Goal: Answer question/provide support

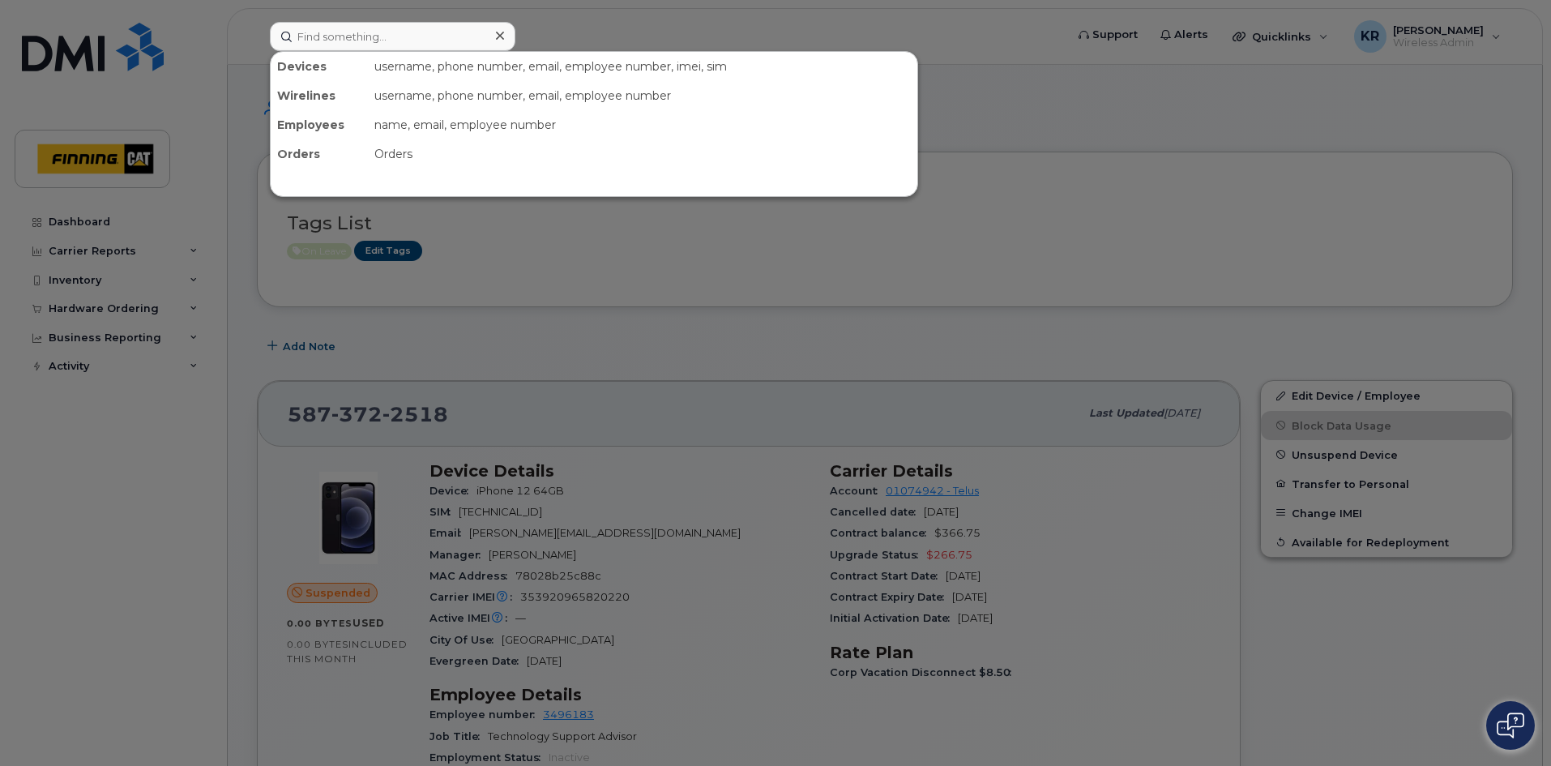
click at [430, 28] on input at bounding box center [393, 36] width 246 height 29
type input "amanda kowbel"
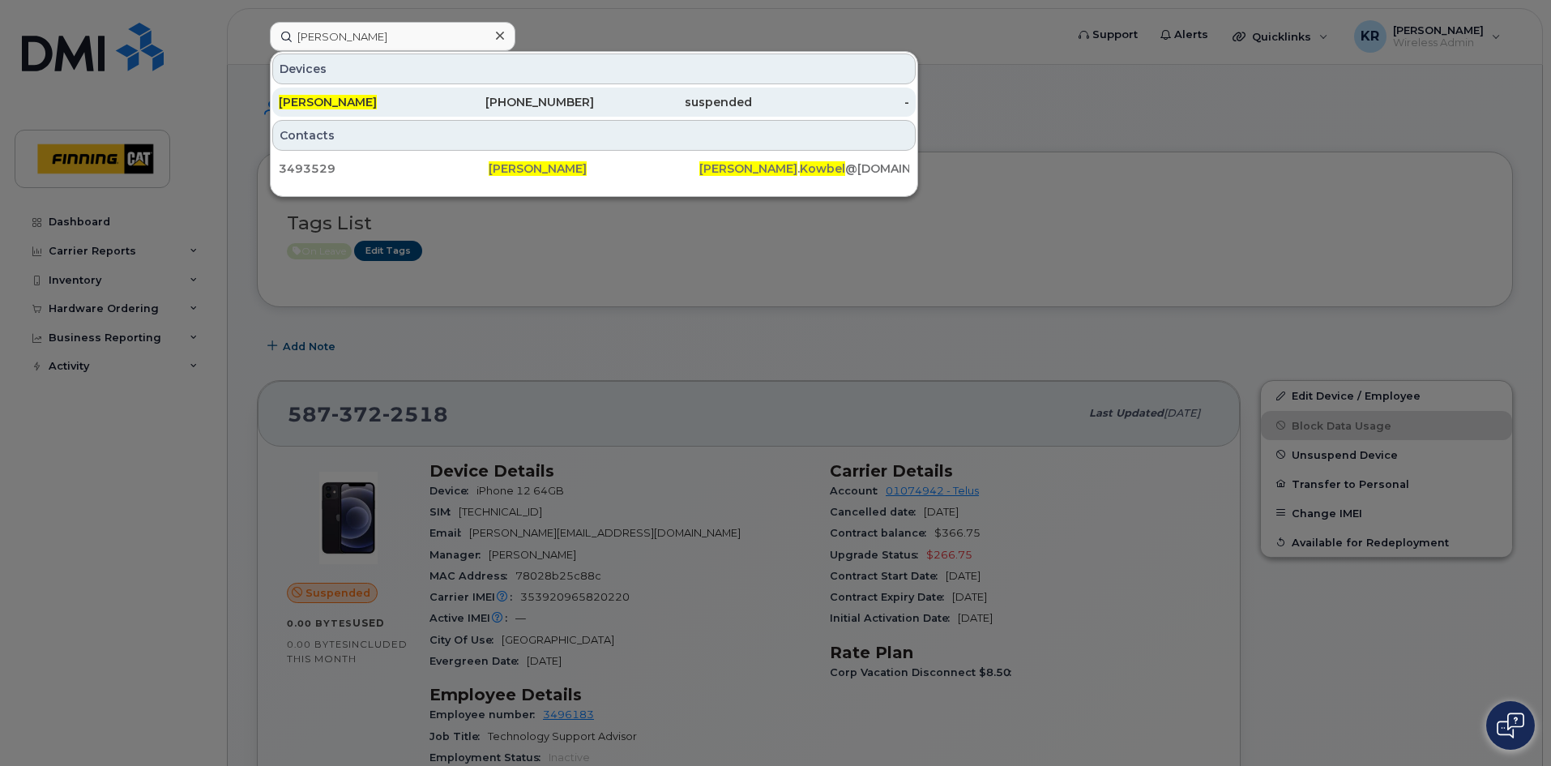
click at [579, 104] on div "[PHONE_NUMBER]" at bounding box center [516, 102] width 158 height 16
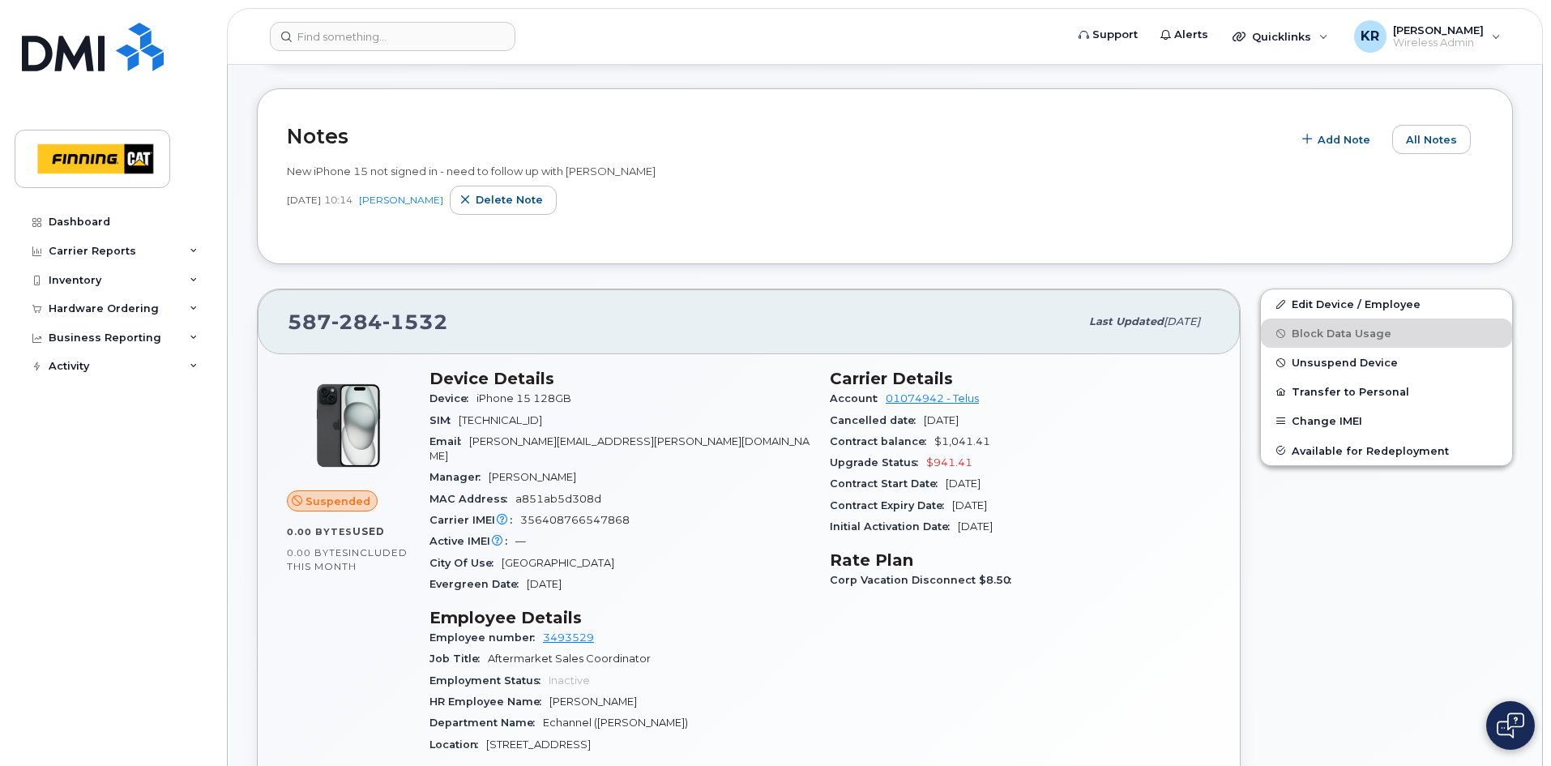
scroll to position [162, 0]
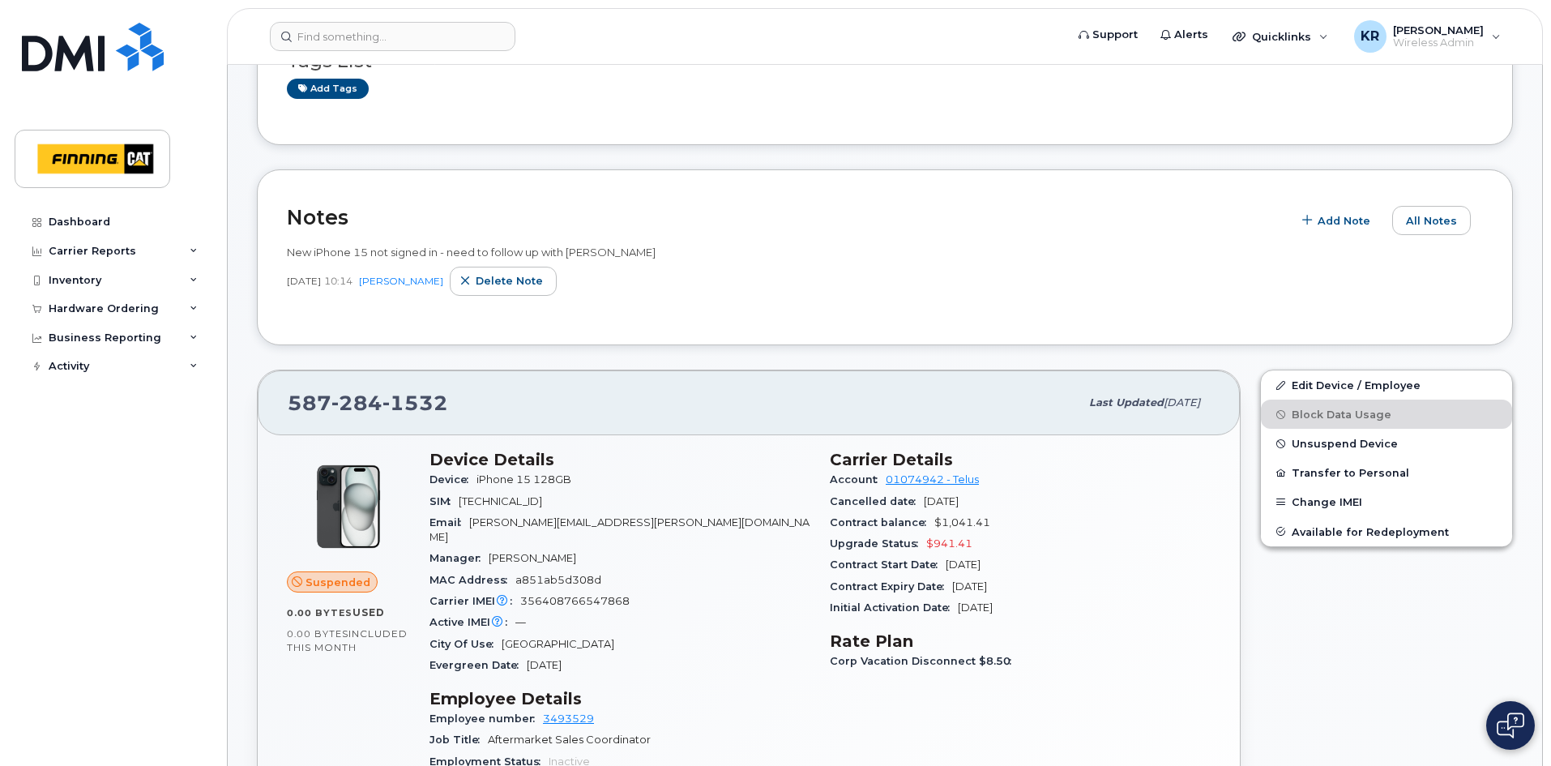
drag, startPoint x: 490, startPoint y: 545, endPoint x: 592, endPoint y: 545, distance: 101.3
click at [592, 548] on div "Manager [PERSON_NAME]" at bounding box center [620, 558] width 381 height 21
copy span "[PERSON_NAME]"
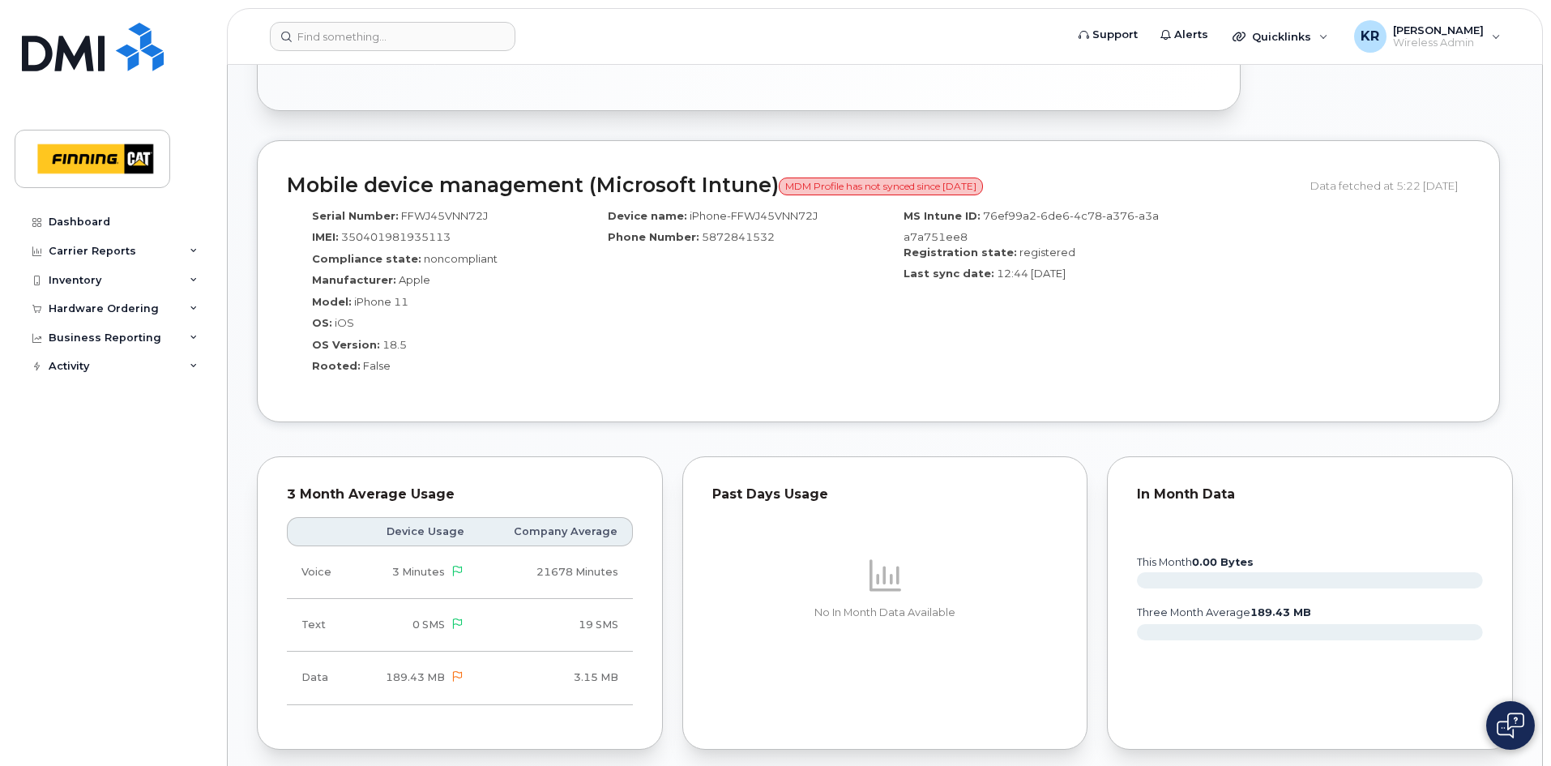
scroll to position [1297, 0]
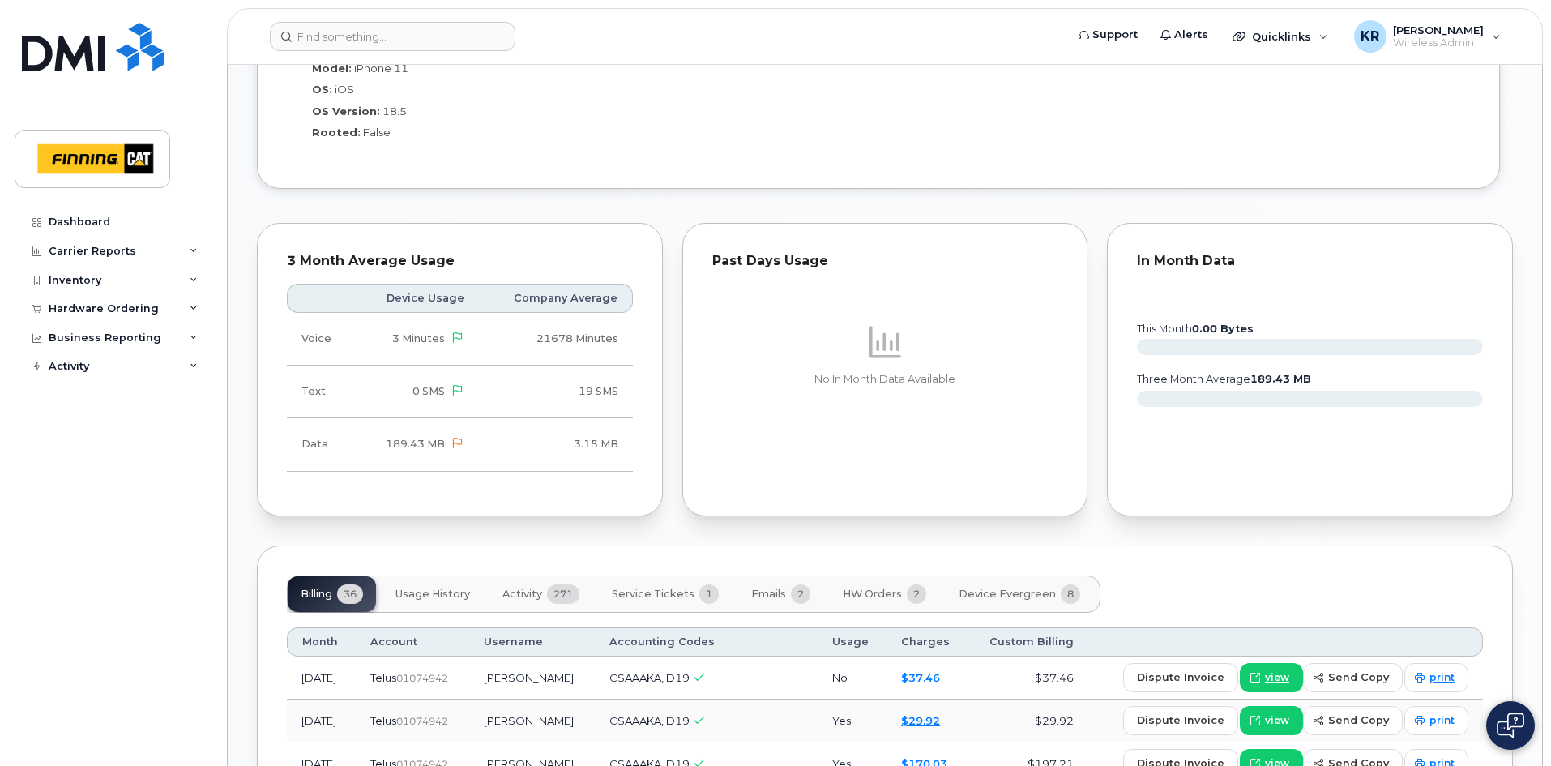
click at [875, 588] on span "HW Orders" at bounding box center [872, 594] width 59 height 13
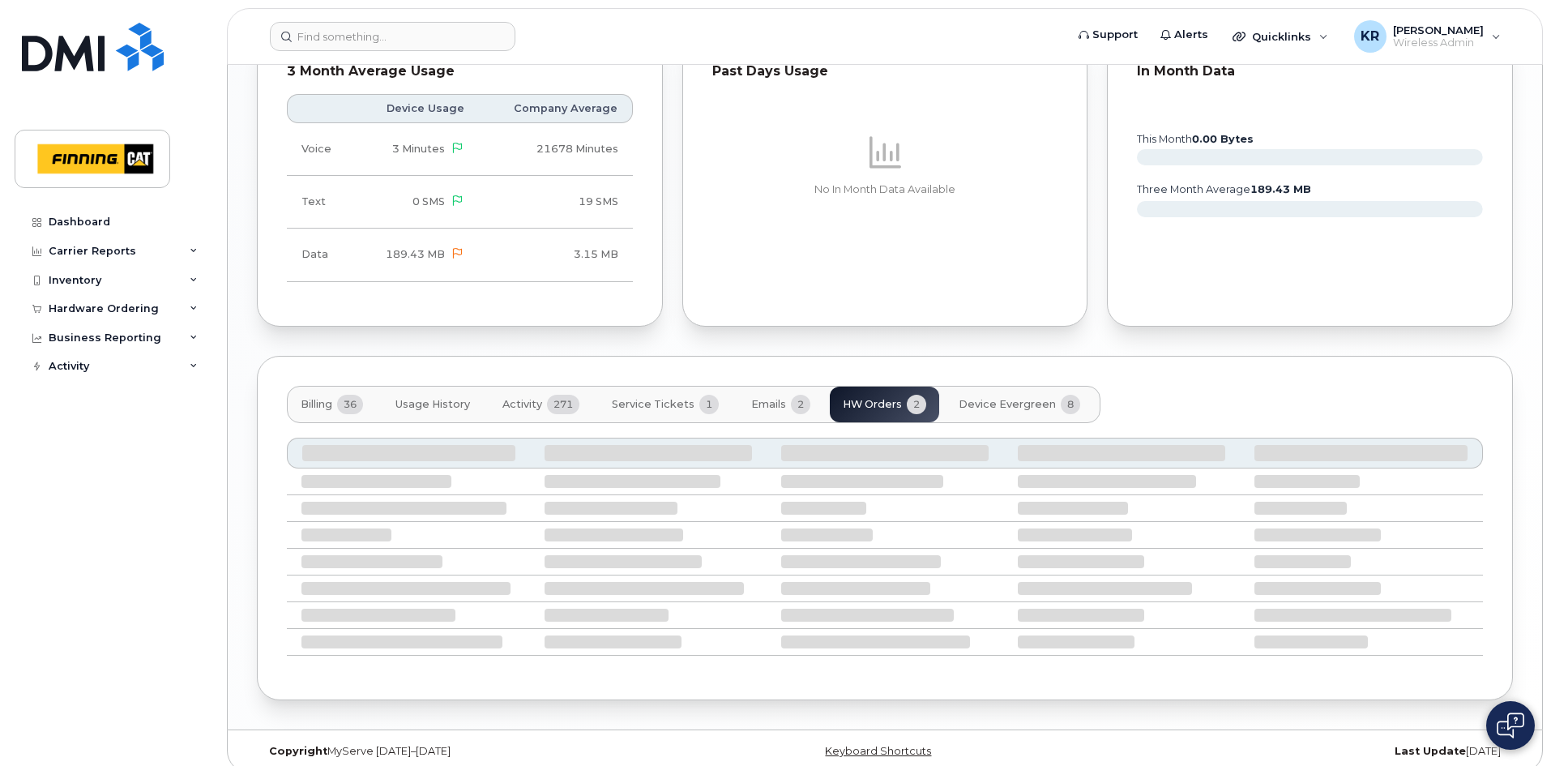
scroll to position [1481, 0]
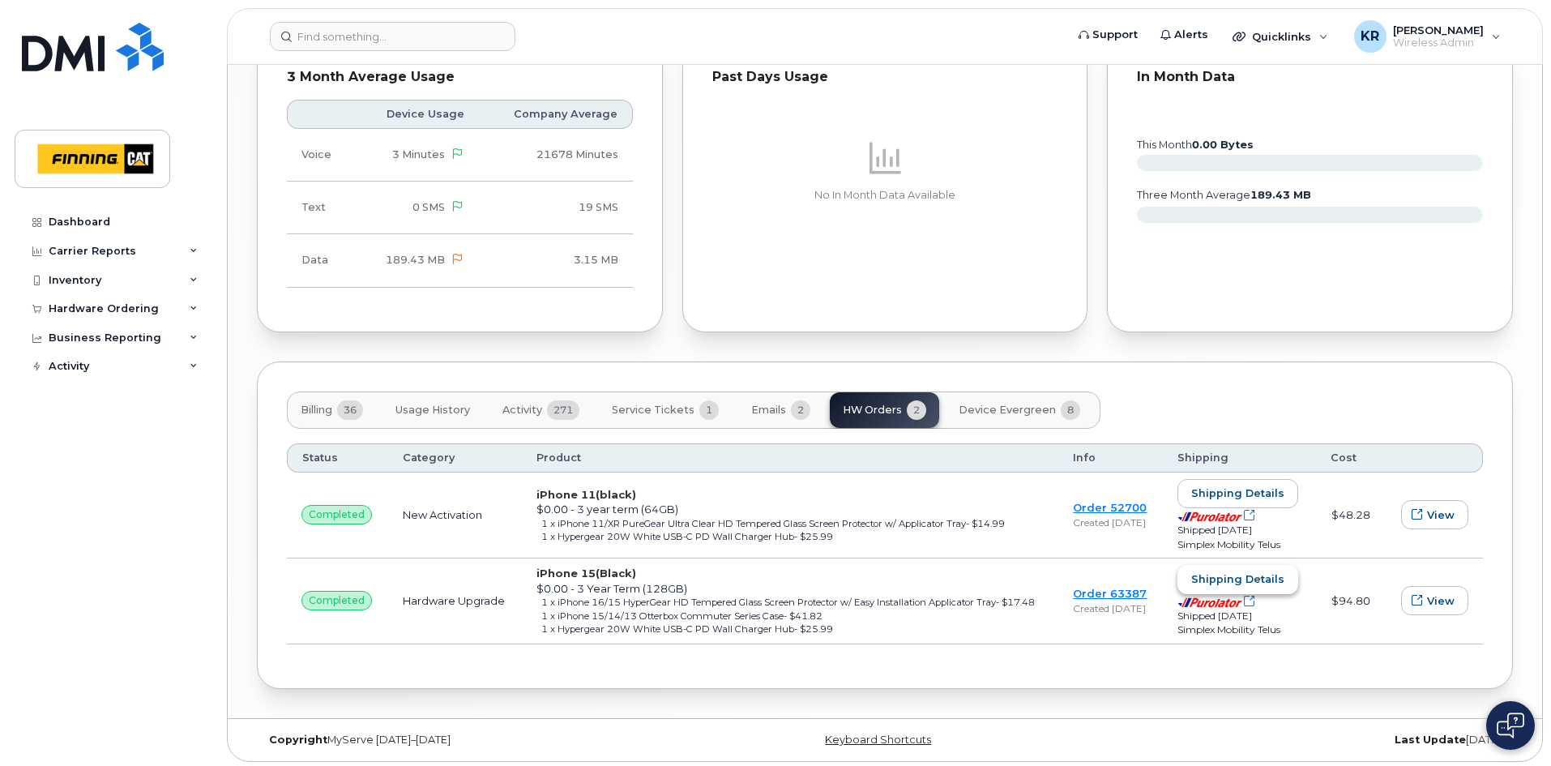
click at [1267, 571] on span "Shipping details" at bounding box center [1237, 578] width 93 height 15
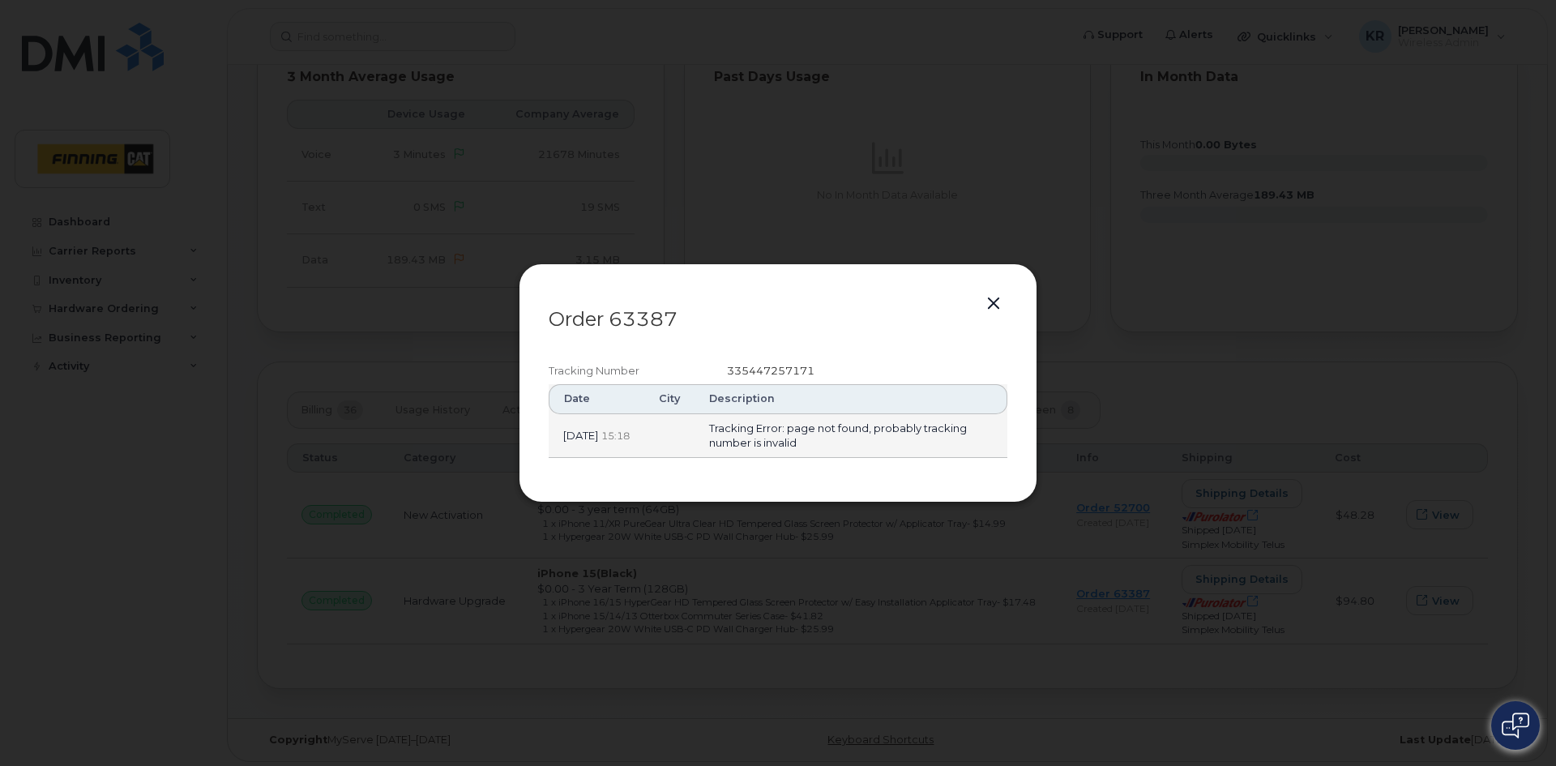
click at [994, 307] on button "button" at bounding box center [994, 304] width 24 height 23
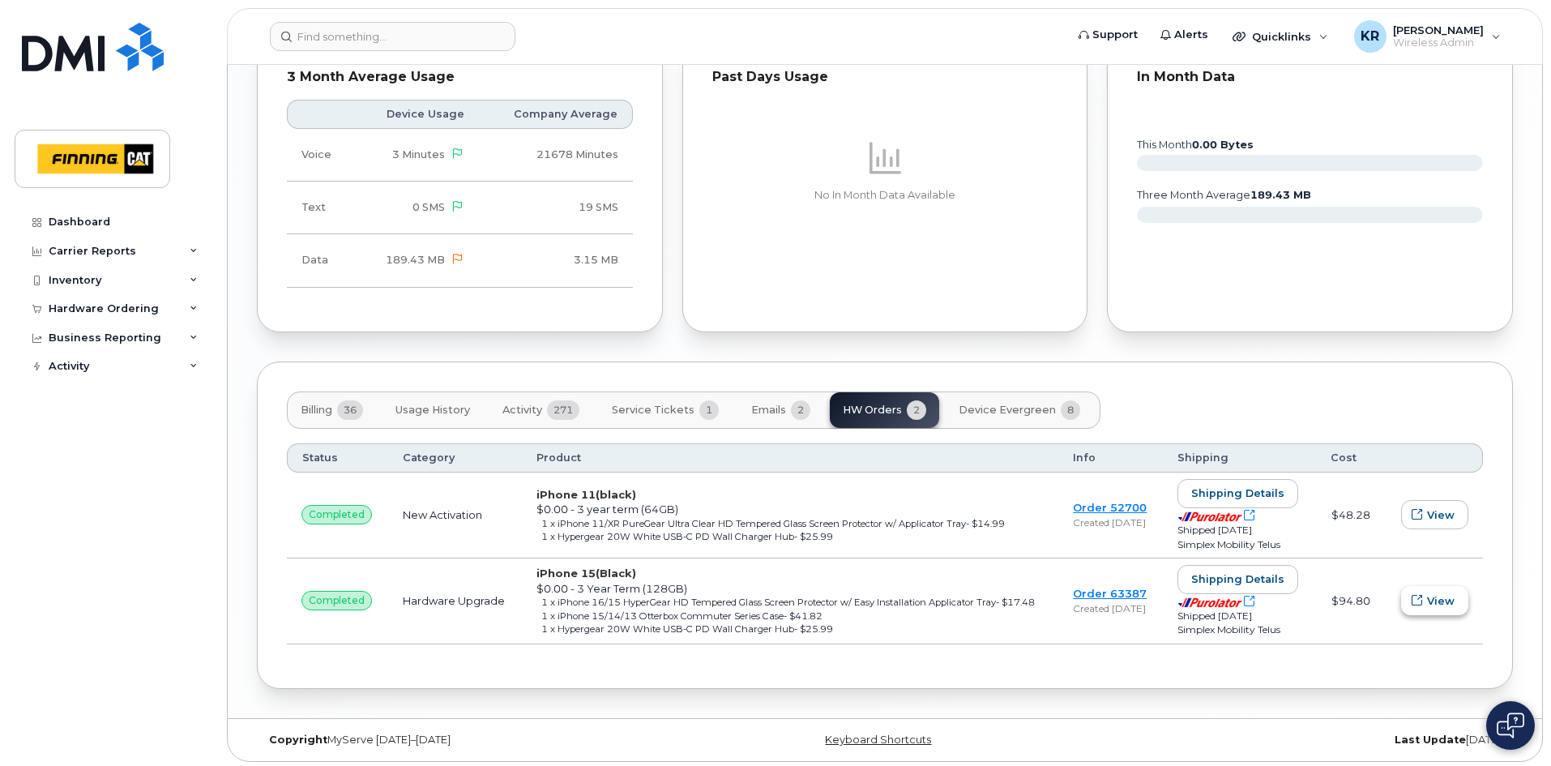
click at [1443, 593] on span "View" at bounding box center [1441, 600] width 28 height 15
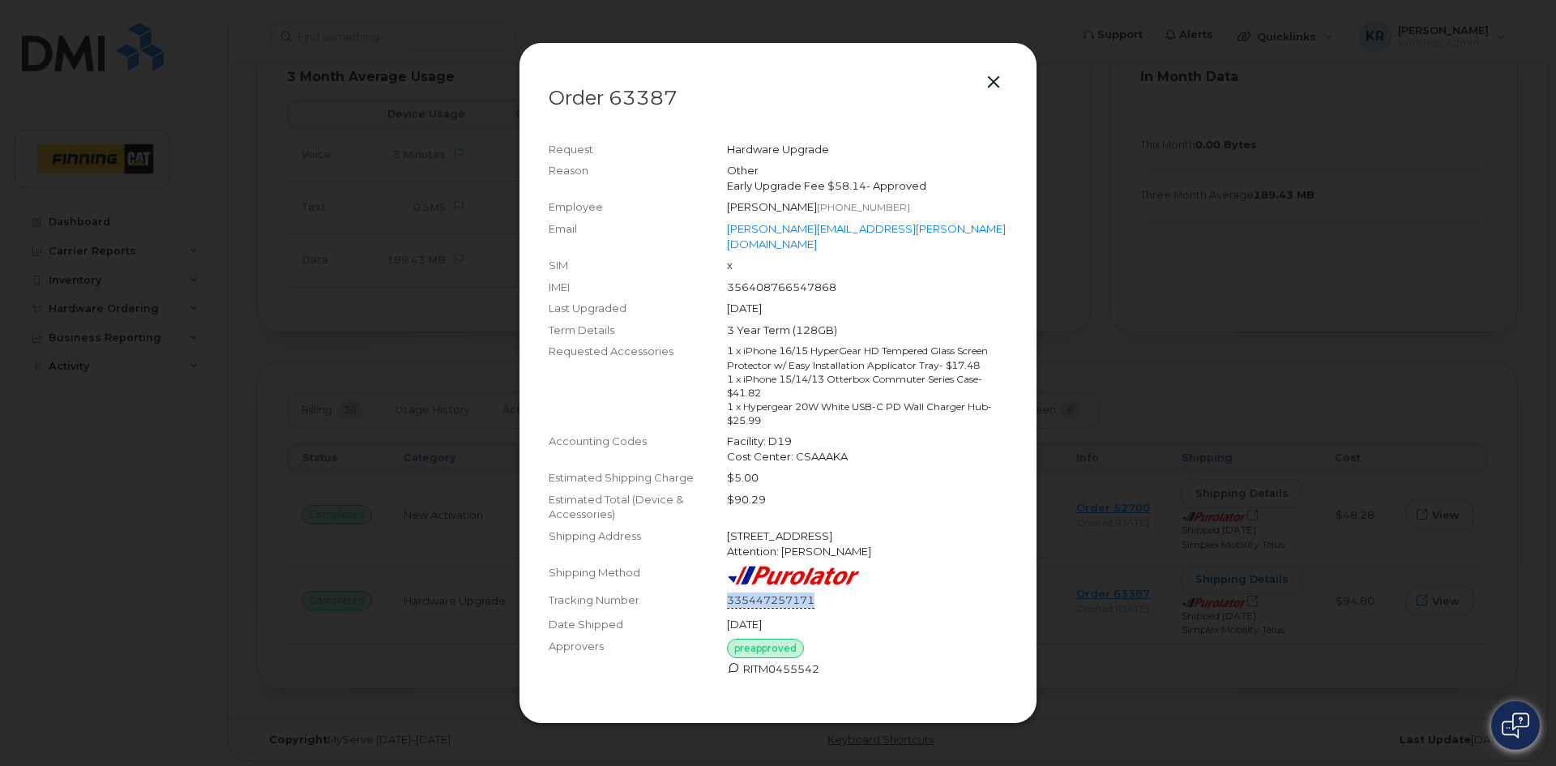
drag, startPoint x: 725, startPoint y: 592, endPoint x: 814, endPoint y: 597, distance: 89.2
click at [814, 597] on div "Tracking Number 335447257171" at bounding box center [778, 601] width 459 height 24
copy div "335447257171"
click at [997, 85] on button "button" at bounding box center [994, 82] width 24 height 23
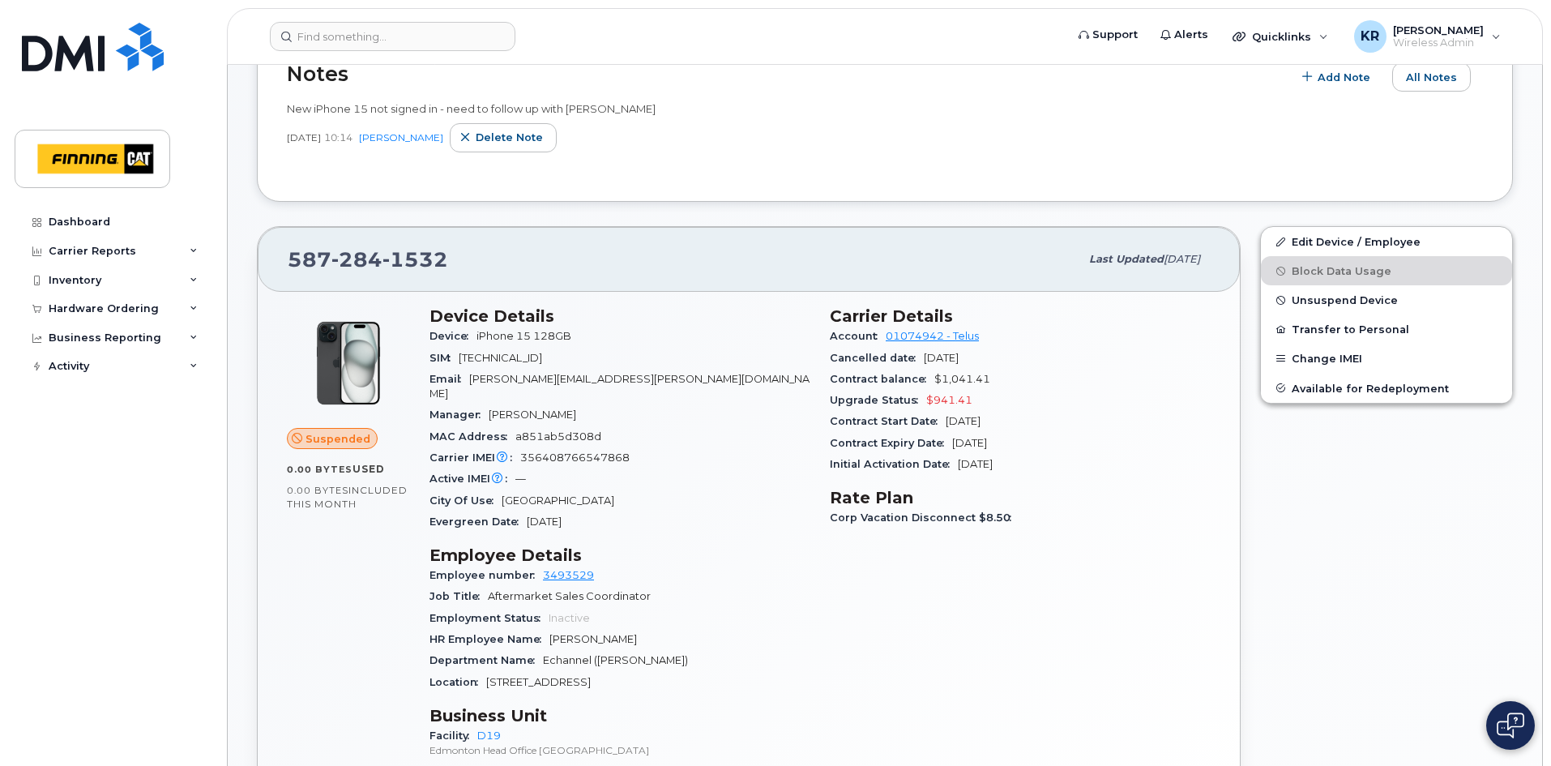
scroll to position [0, 0]
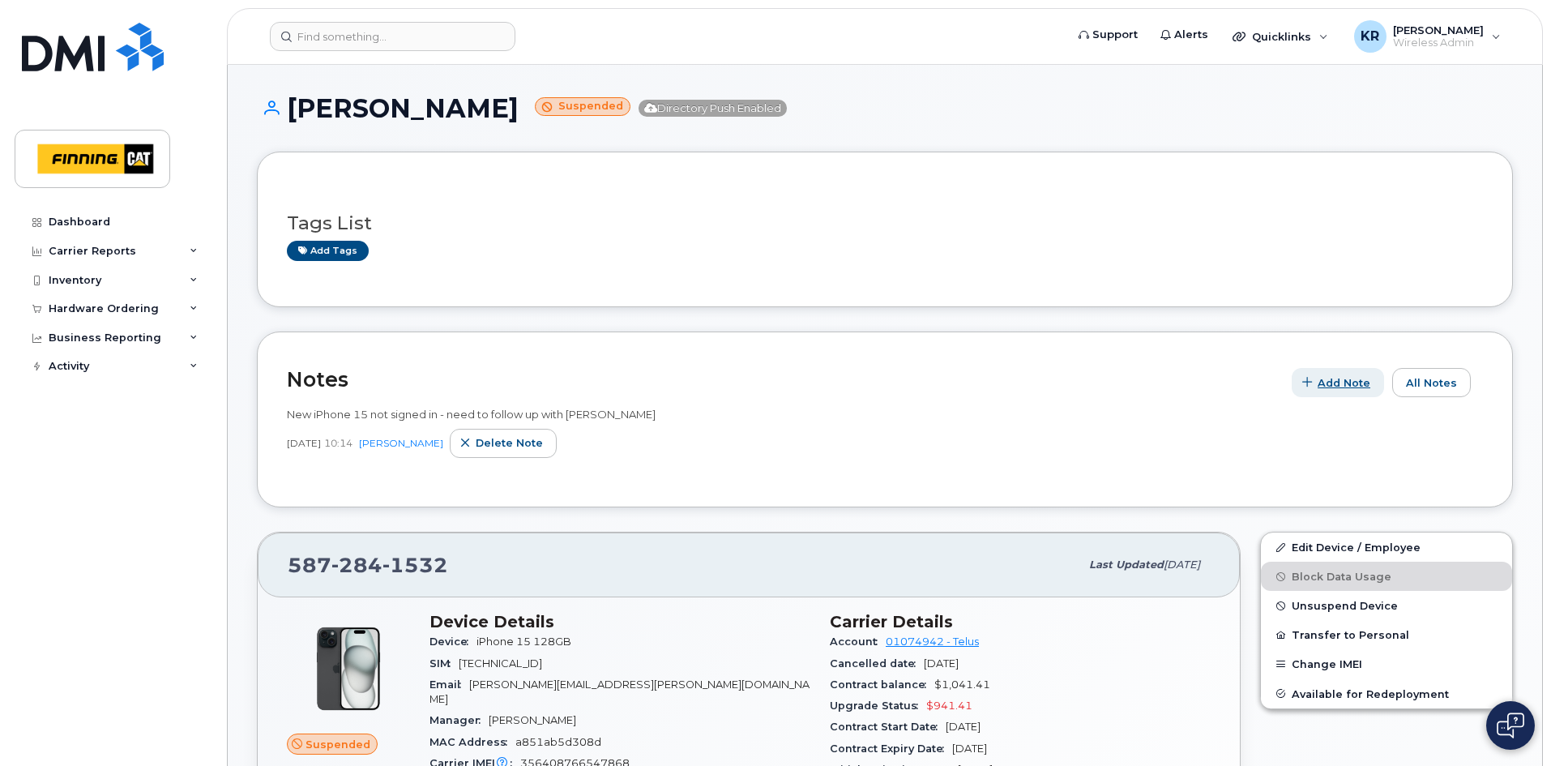
click at [1347, 385] on span "Add Note" at bounding box center [1344, 382] width 53 height 15
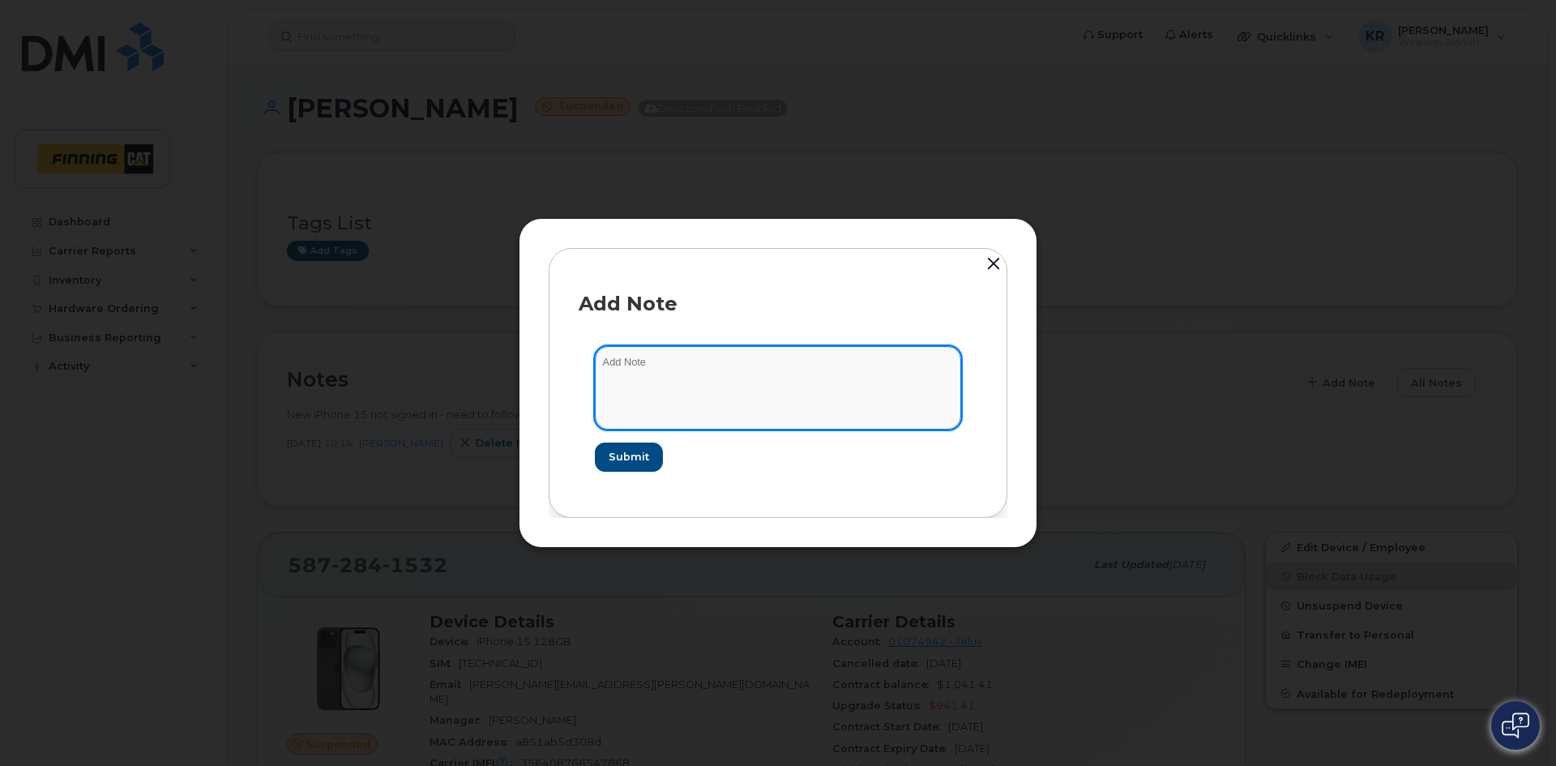
click at [680, 372] on textarea at bounding box center [778, 387] width 366 height 83
type textarea "user terminated. Email sent to [PERSON_NAME] to assist with recovery. Device wa…"
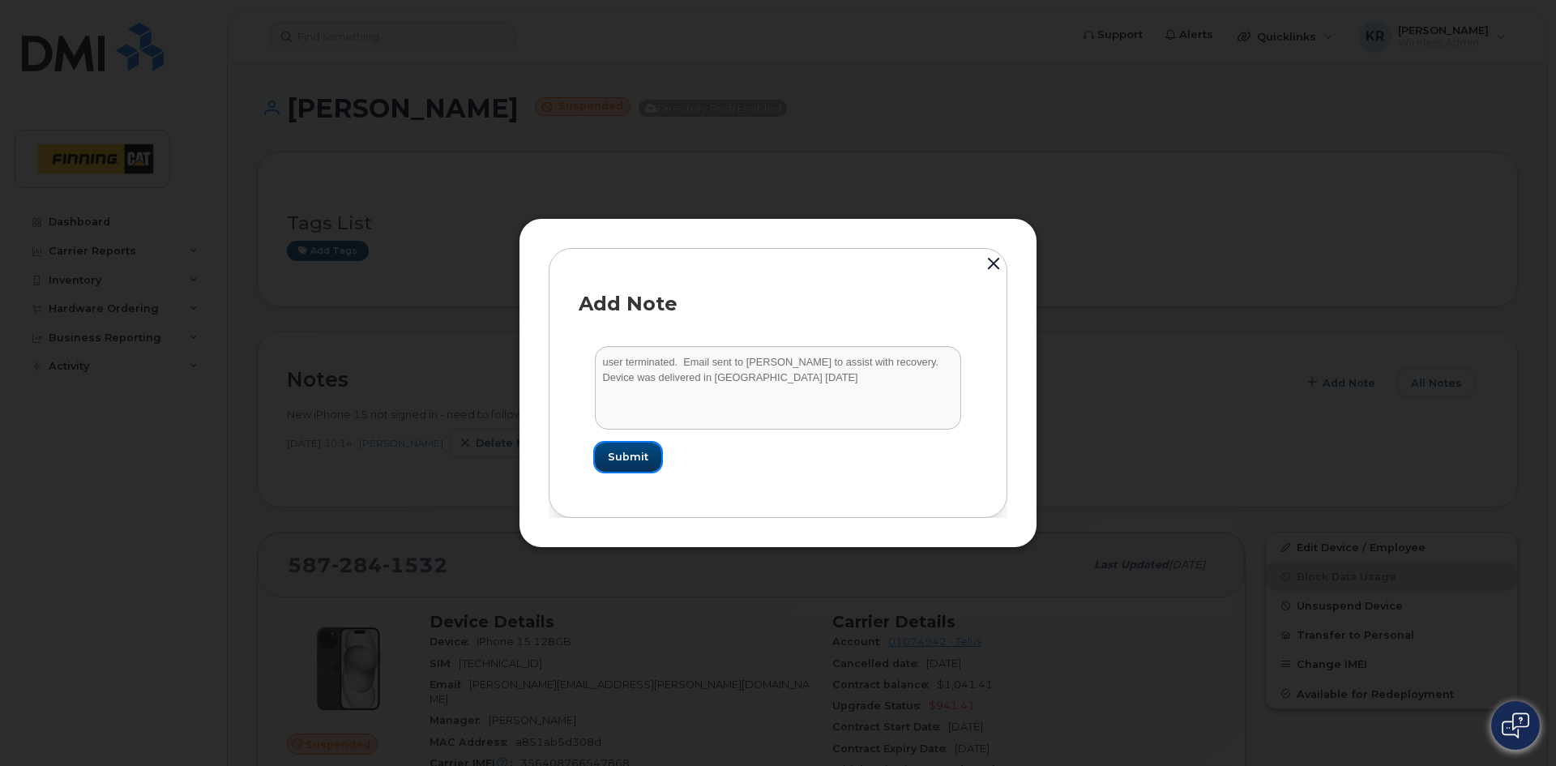
click at [629, 460] on span "Submit" at bounding box center [628, 456] width 41 height 15
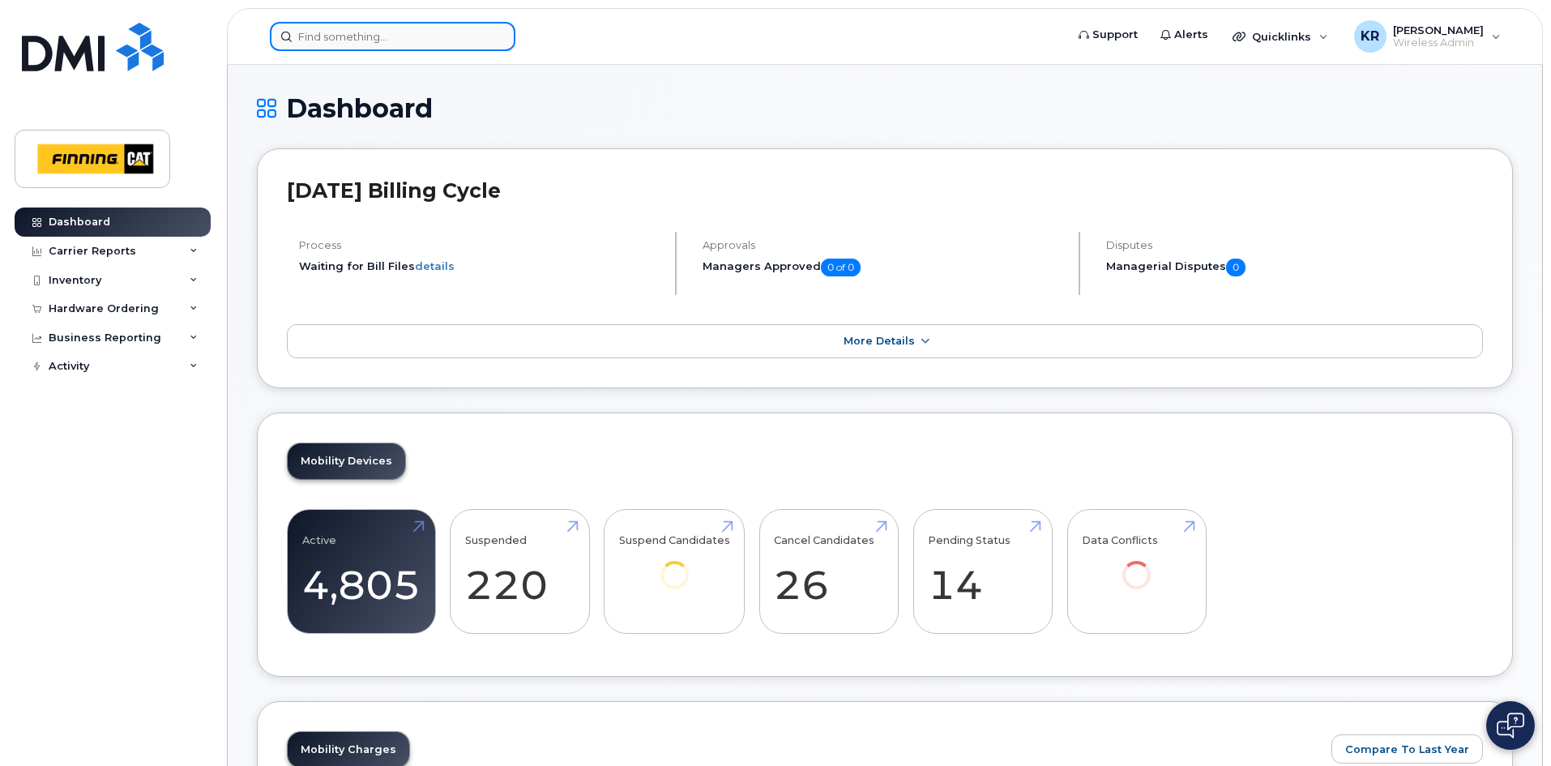
click at [379, 33] on input at bounding box center [393, 36] width 246 height 29
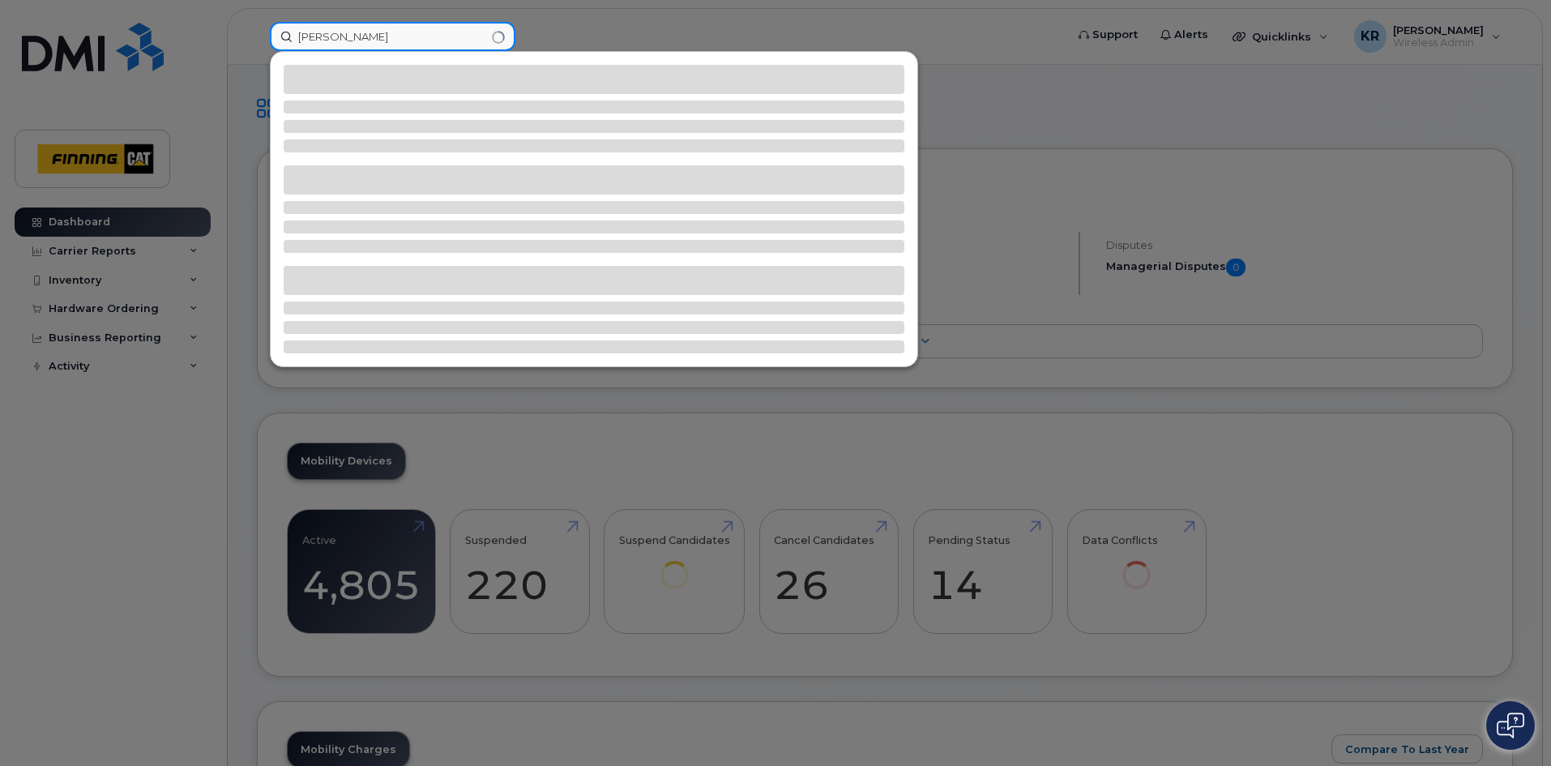
type input "[PERSON_NAME]"
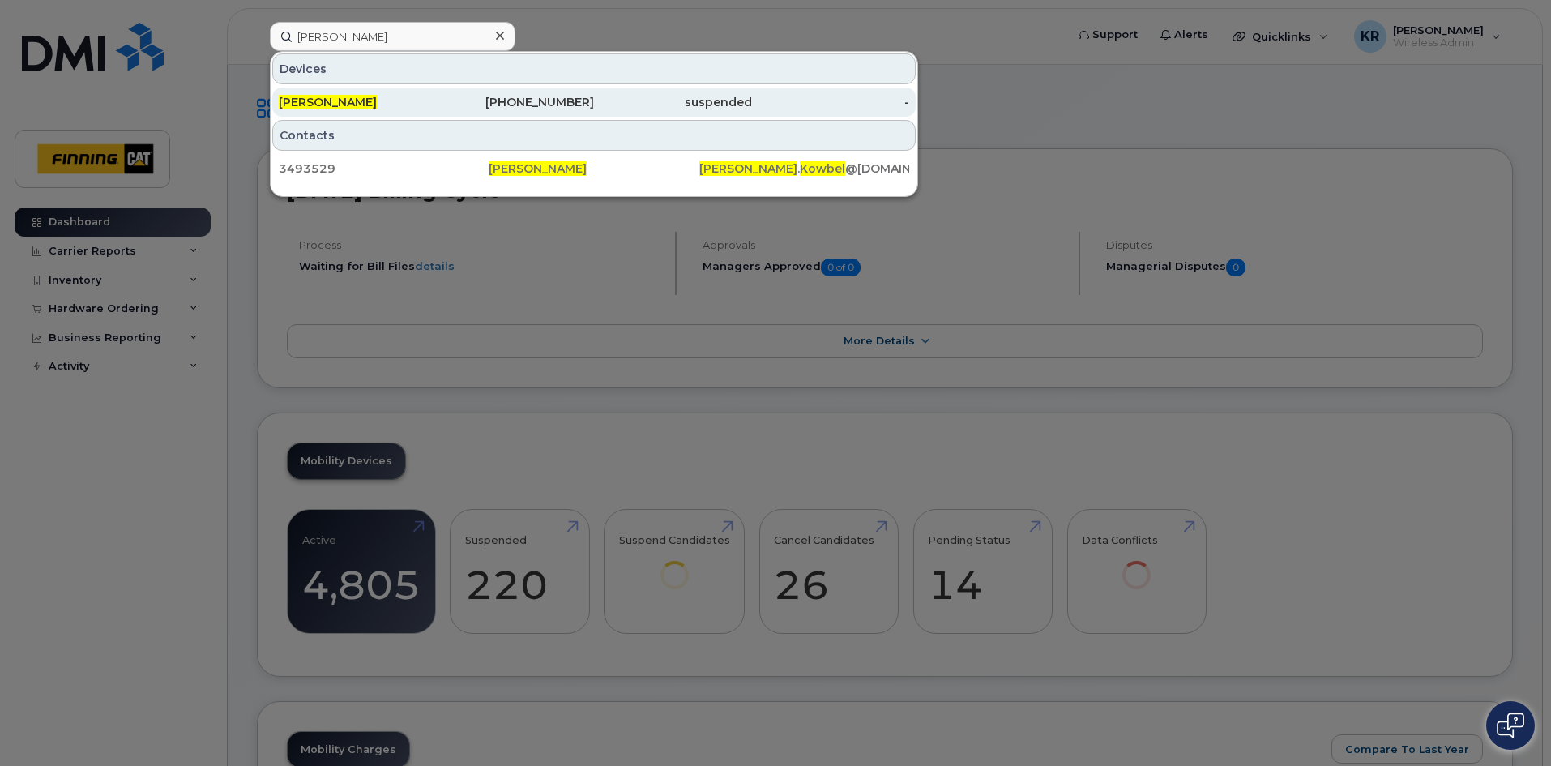
click at [512, 100] on div "[PHONE_NUMBER]" at bounding box center [516, 102] width 158 height 16
